Goal: Task Accomplishment & Management: Complete application form

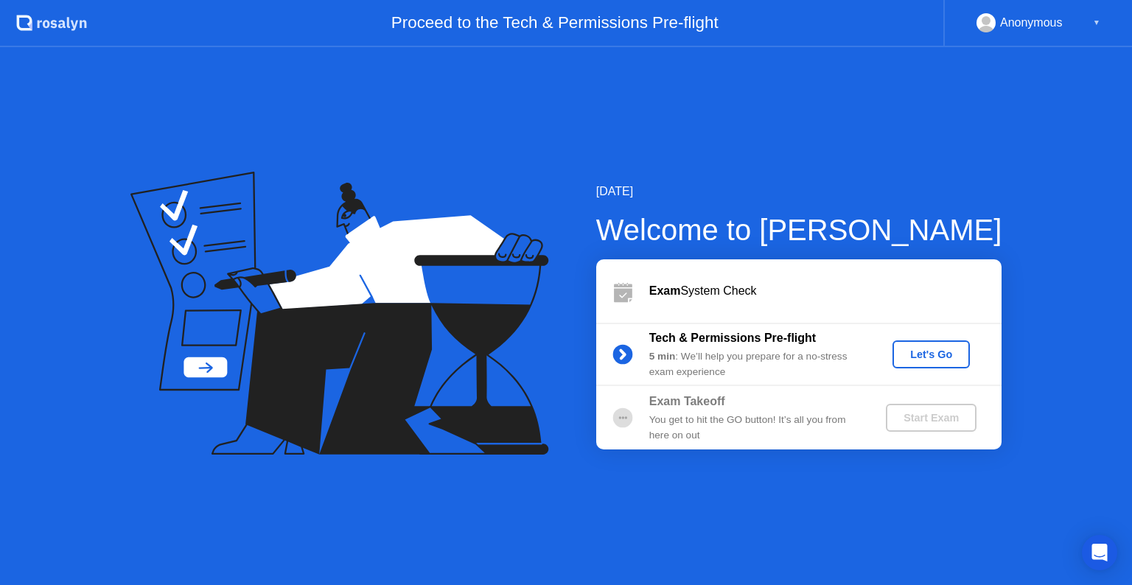
click at [913, 349] on div "Let's Go" at bounding box center [932, 355] width 66 height 12
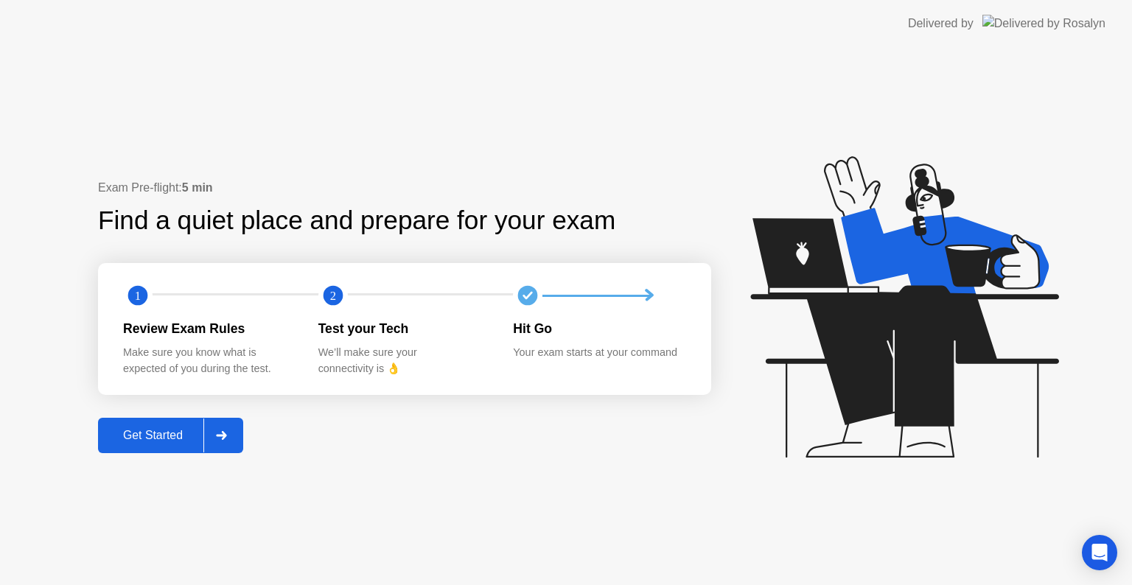
click at [138, 432] on div "Get Started" at bounding box center [152, 435] width 101 height 13
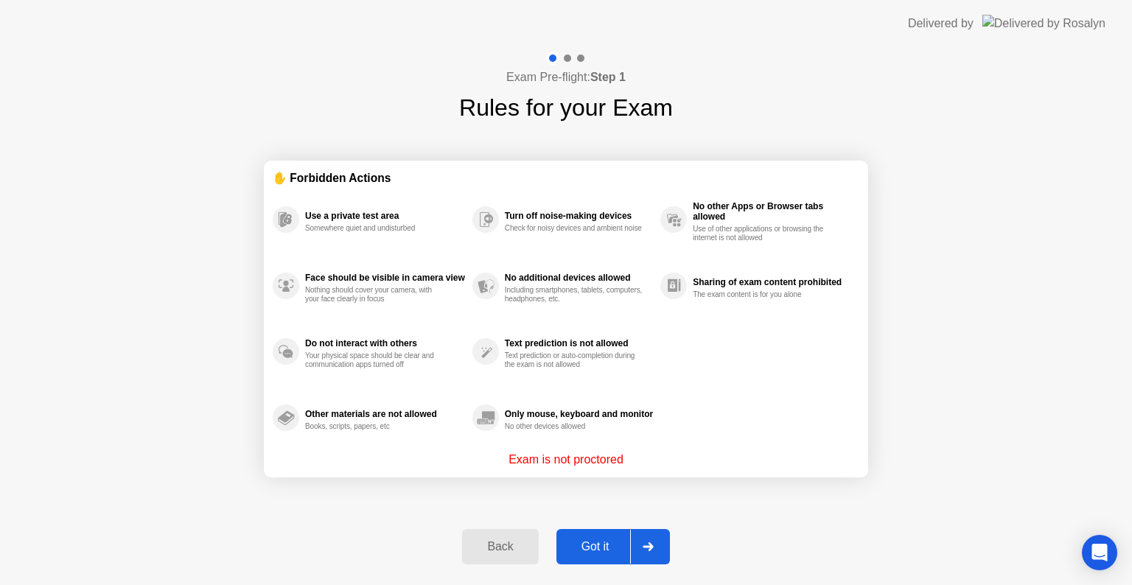
click at [591, 540] on div "Got it" at bounding box center [595, 546] width 69 height 13
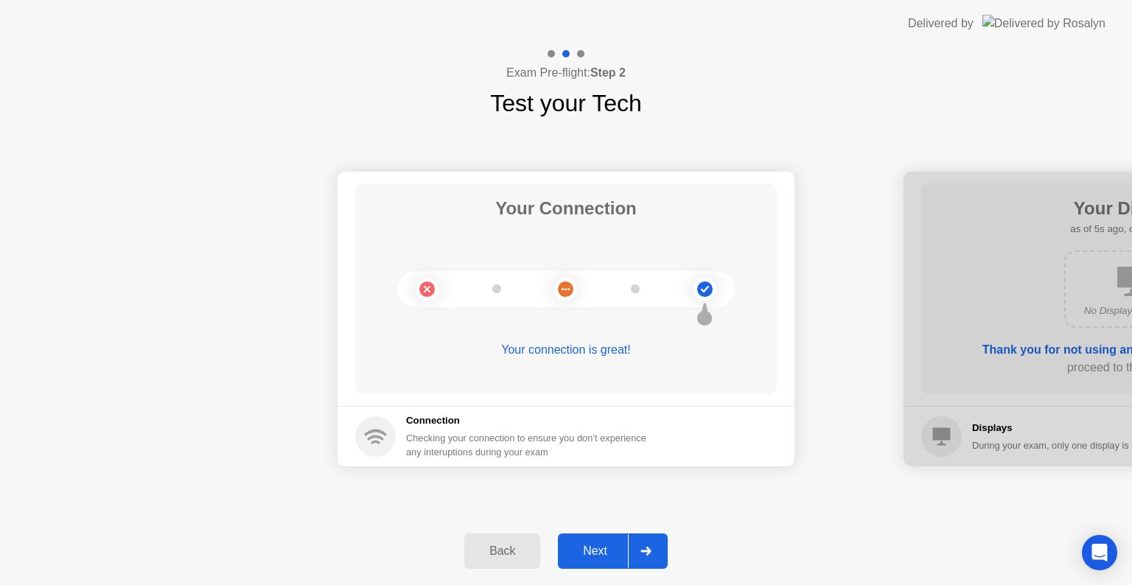
click at [591, 552] on div "Next" at bounding box center [595, 551] width 66 height 13
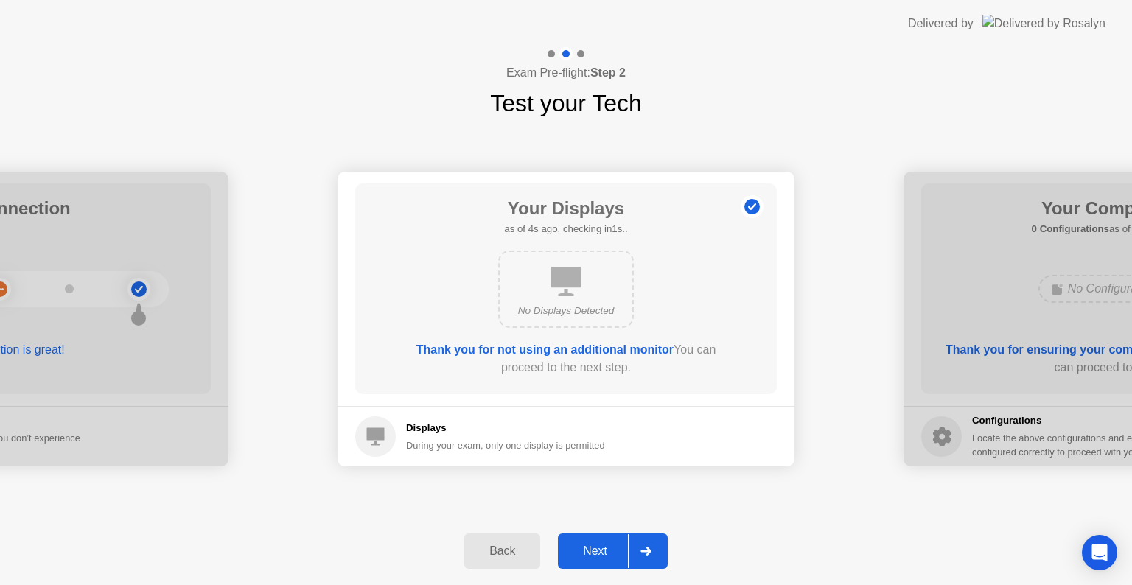
click at [591, 552] on div "Next" at bounding box center [595, 551] width 66 height 13
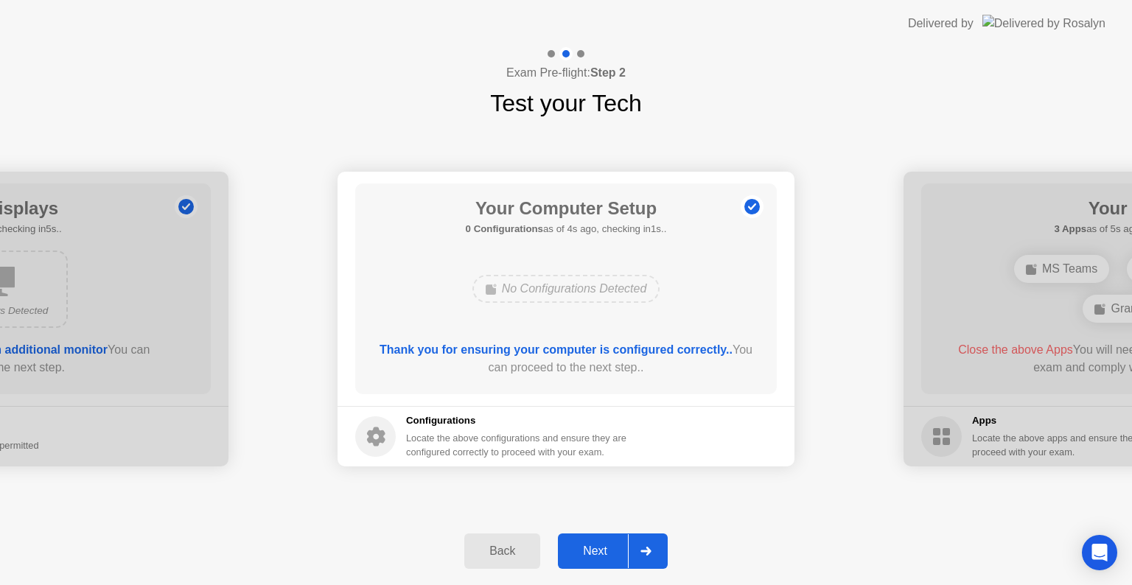
click at [591, 552] on div "Next" at bounding box center [595, 551] width 66 height 13
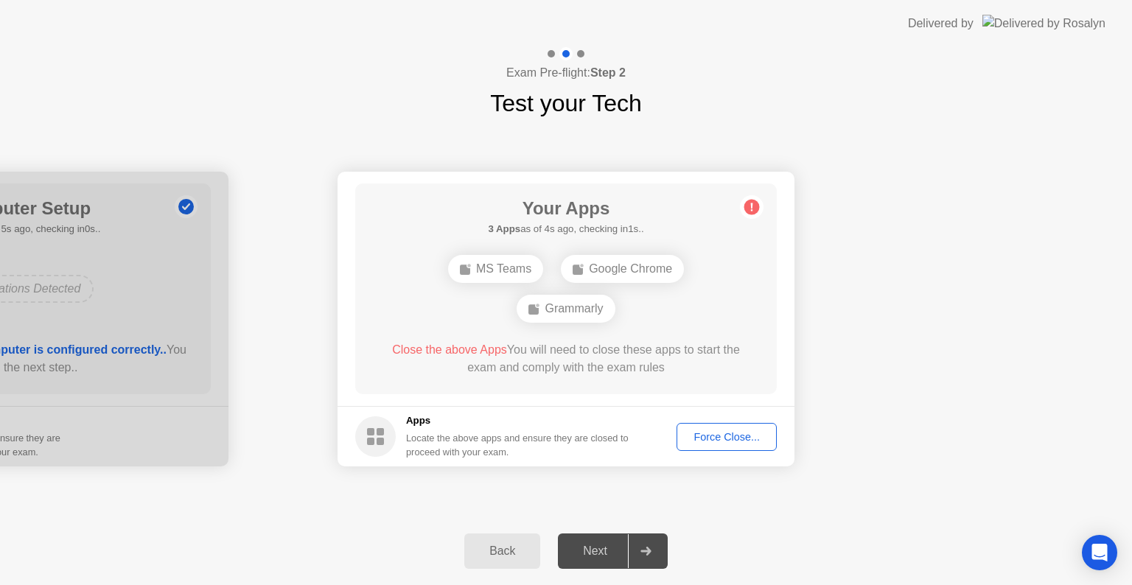
click at [707, 439] on div "Force Close..." at bounding box center [727, 437] width 90 height 12
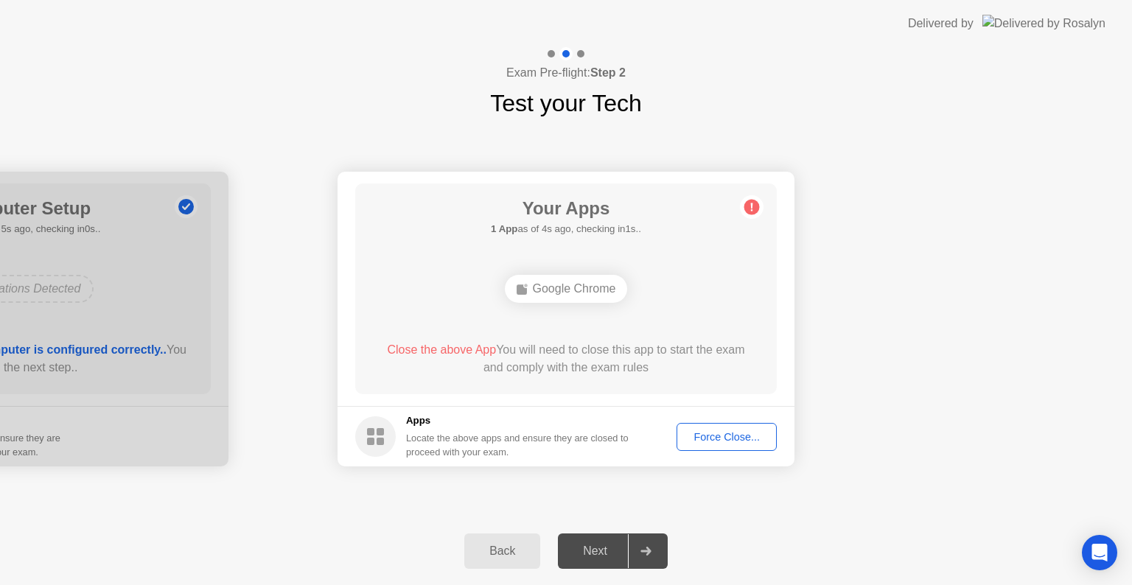
click at [723, 437] on div "Force Close..." at bounding box center [727, 437] width 90 height 12
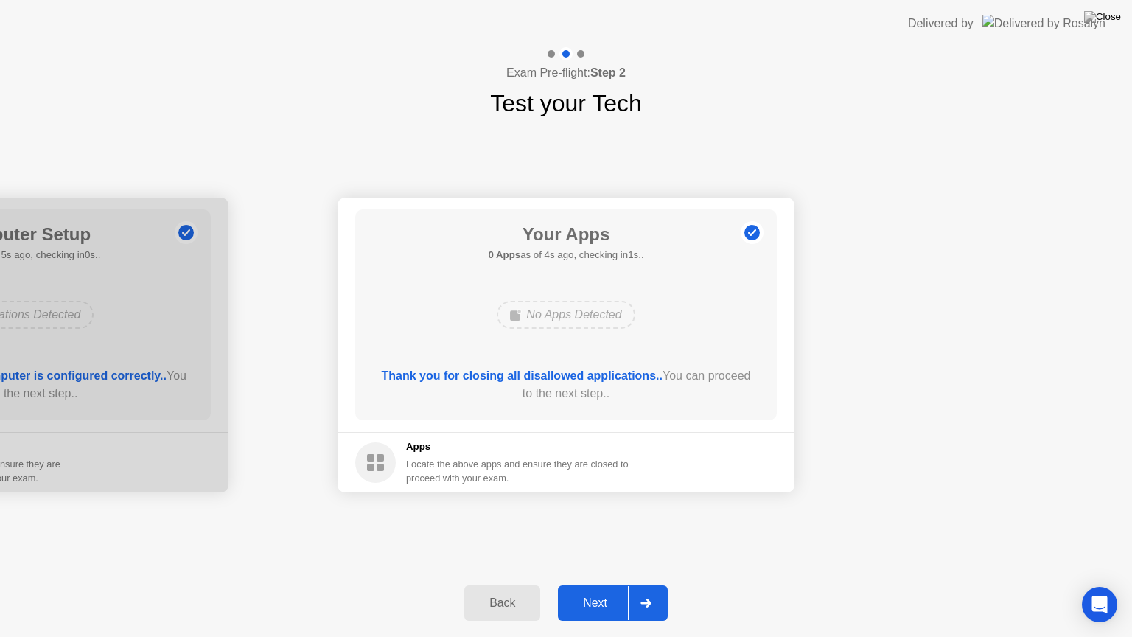
click at [593, 585] on div "Next" at bounding box center [595, 602] width 66 height 13
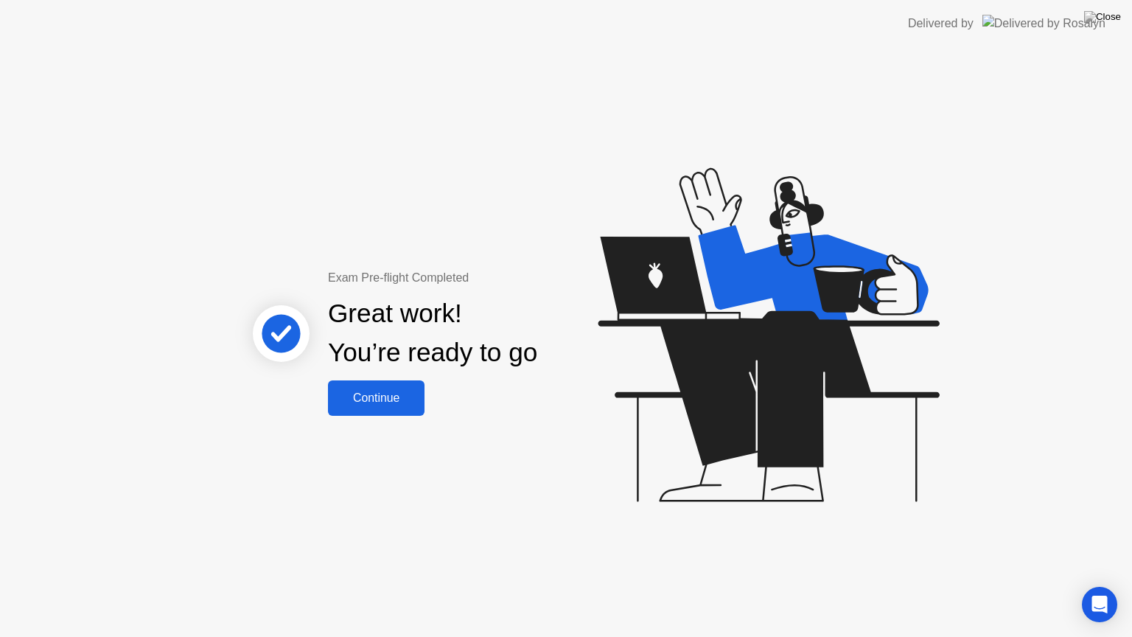
click at [386, 395] on div "Continue" at bounding box center [376, 397] width 88 height 13
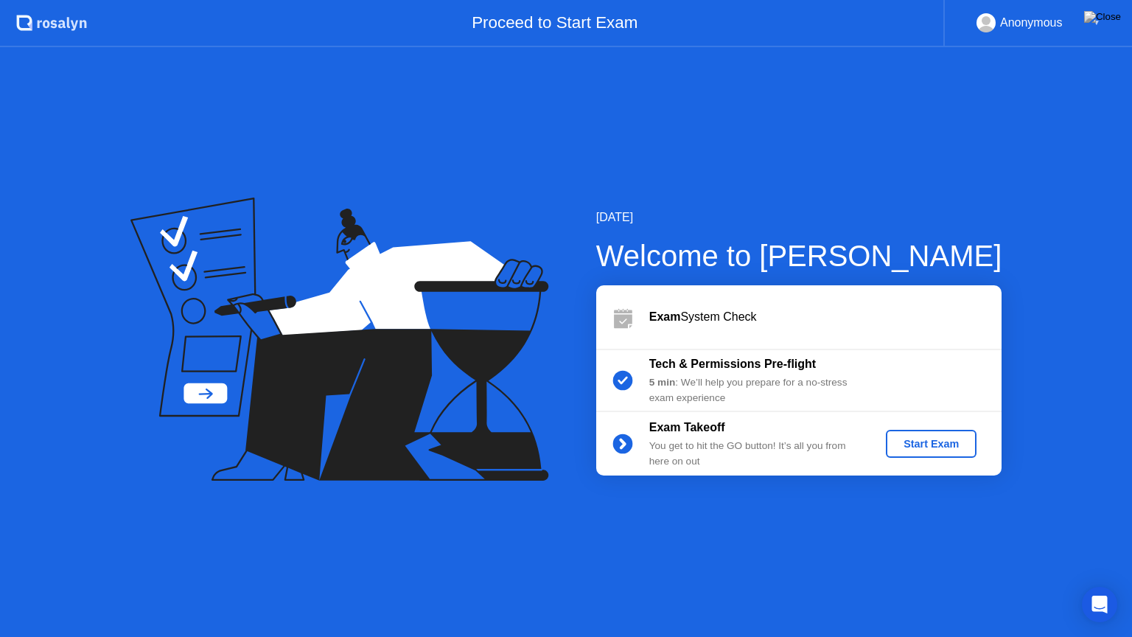
click at [929, 450] on div "Start Exam" at bounding box center [931, 444] width 79 height 12
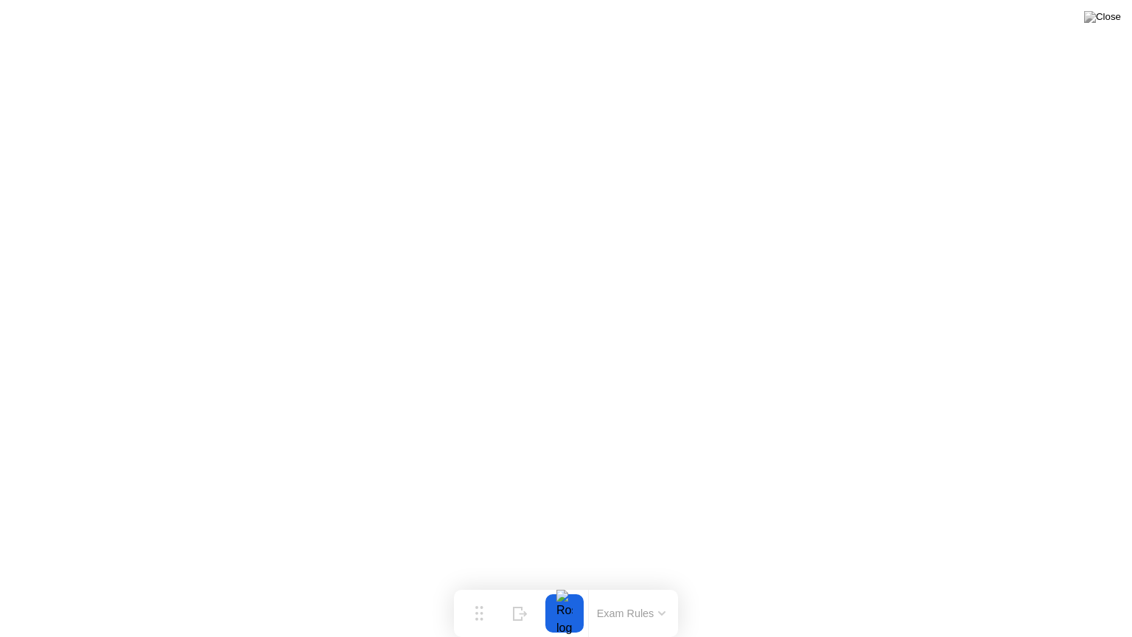
click at [625, 585] on button "Exam Rules" at bounding box center [632, 613] width 78 height 13
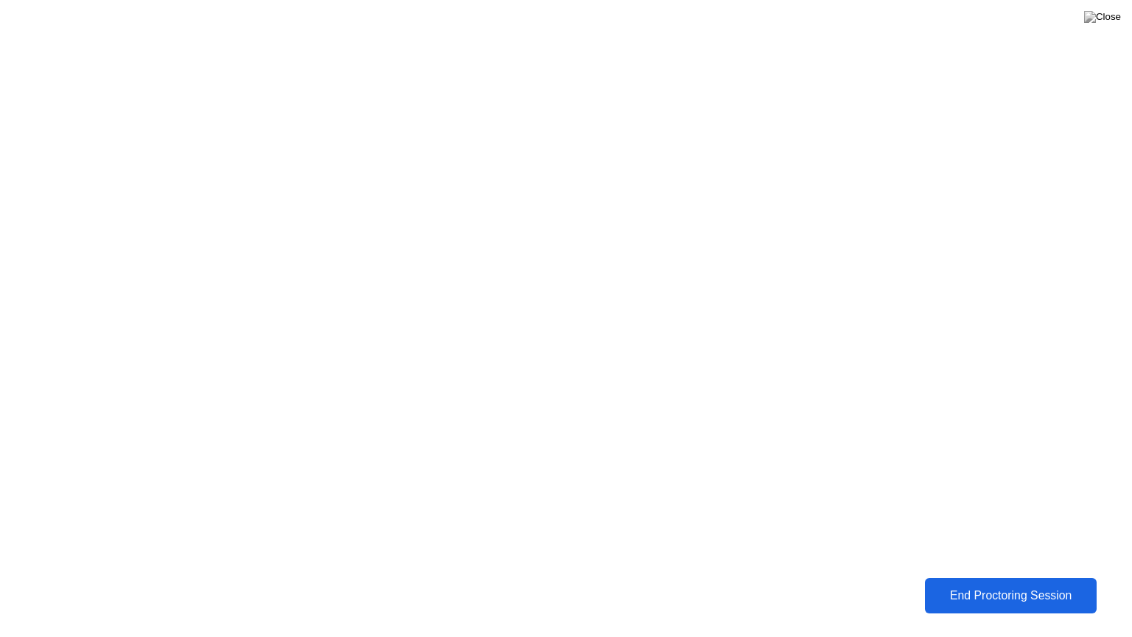
click at [1000, 585] on div "End Proctoring Session" at bounding box center [1010, 595] width 163 height 13
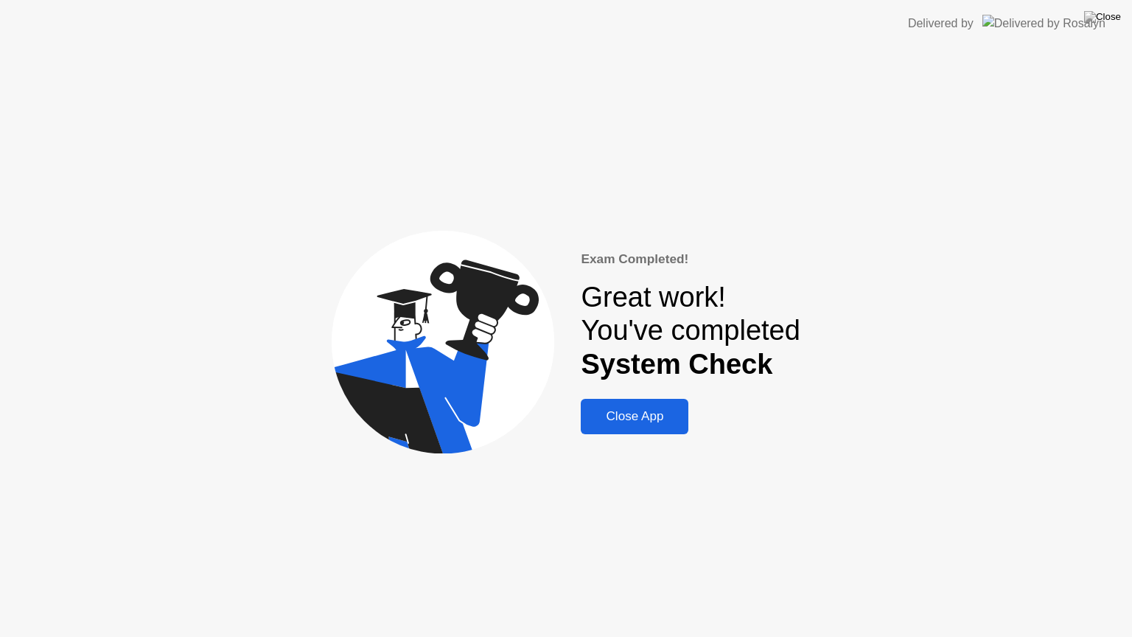
click at [657, 416] on div "Close App" at bounding box center [634, 416] width 99 height 15
